Goal: Task Accomplishment & Management: Manage account settings

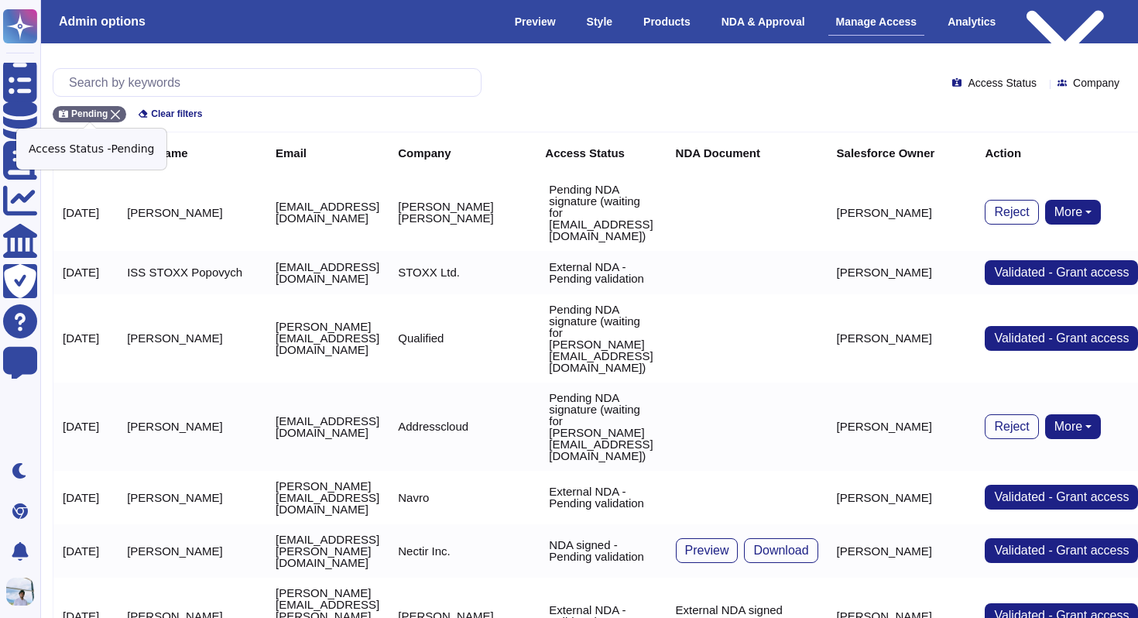
click at [118, 111] on icon at bounding box center [115, 114] width 9 height 9
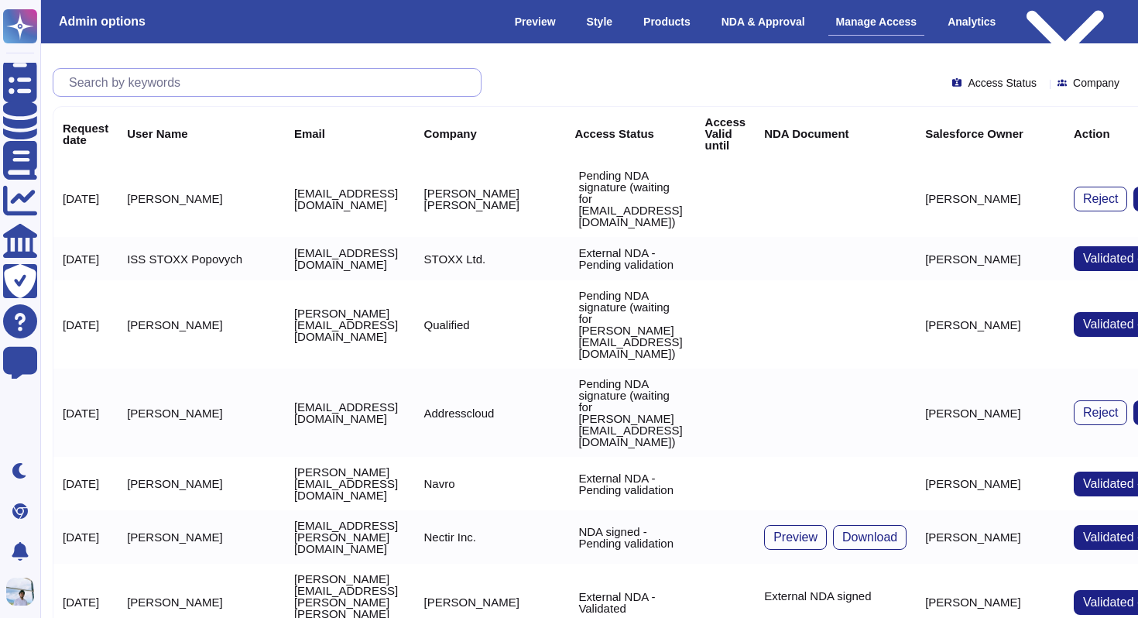
click at [122, 75] on input "text" at bounding box center [270, 82] width 419 height 27
paste input "[EMAIL_ADDRESS][DOMAIN_NAME]"
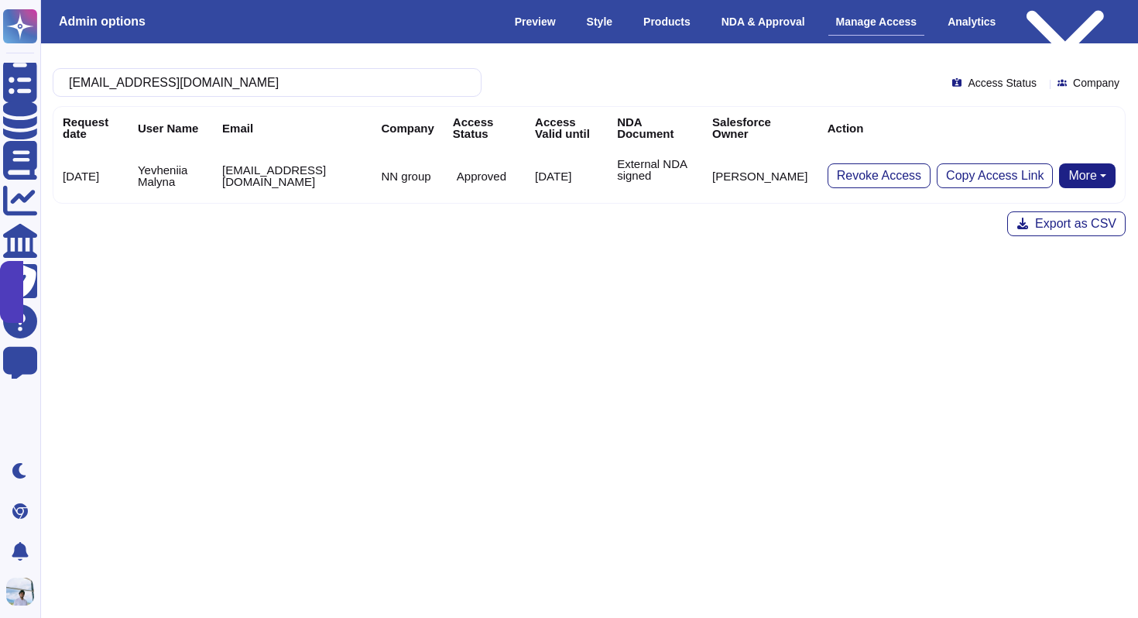
click at [1102, 178] on button "More" at bounding box center [1087, 175] width 56 height 25
type input "[EMAIL_ADDRESS][DOMAIN_NAME]"
click at [1043, 225] on link "Remove NDA" at bounding box center [1053, 224] width 122 height 19
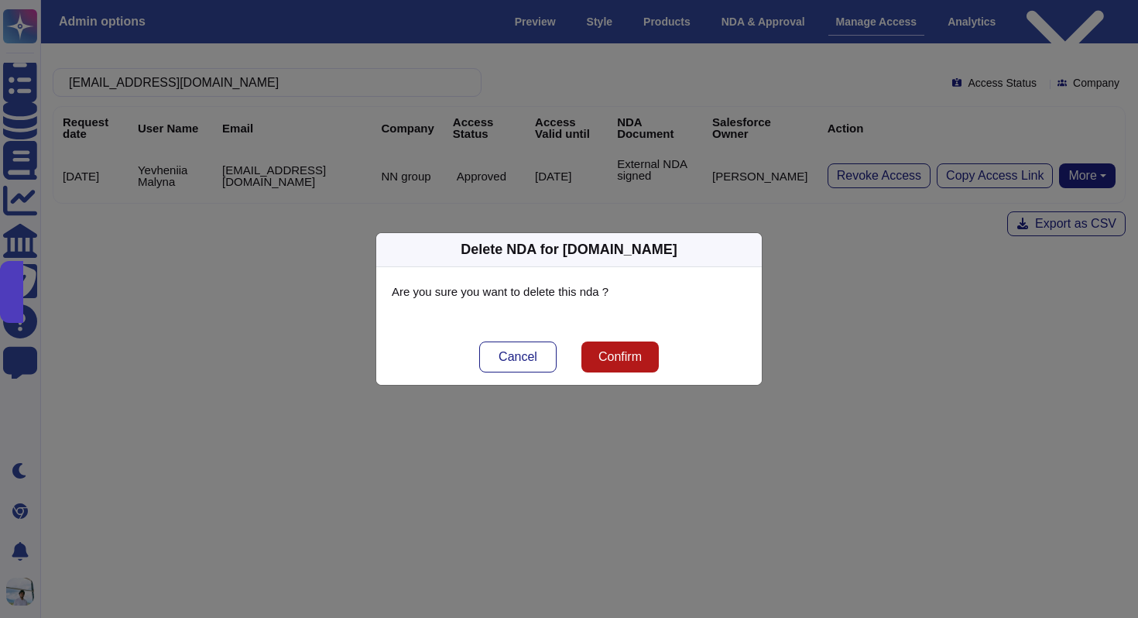
click at [632, 351] on span "Confirm" at bounding box center [619, 357] width 43 height 12
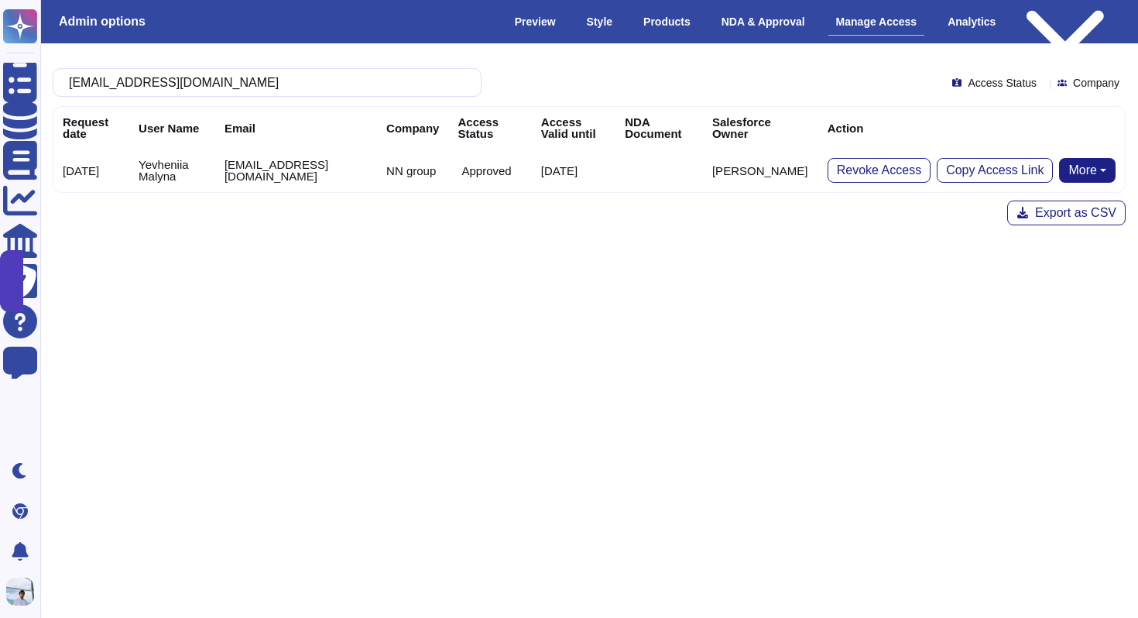
click at [1077, 172] on button "More" at bounding box center [1087, 170] width 56 height 25
click at [1036, 214] on link "Send NDA" at bounding box center [1029, 219] width 171 height 19
click at [296, 81] on input "[EMAIL_ADDRESS][DOMAIN_NAME]" at bounding box center [263, 82] width 404 height 27
paste input "jregina@atlassian"
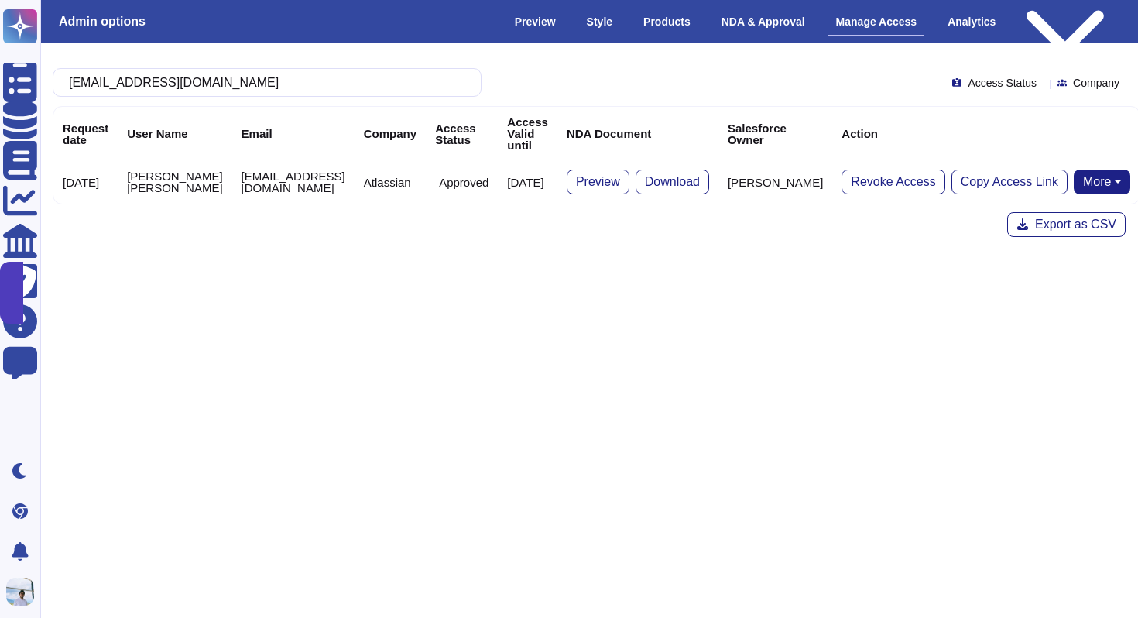
type input "[EMAIL_ADDRESS][DOMAIN_NAME]"
